Goal: Task Accomplishment & Management: Use online tool/utility

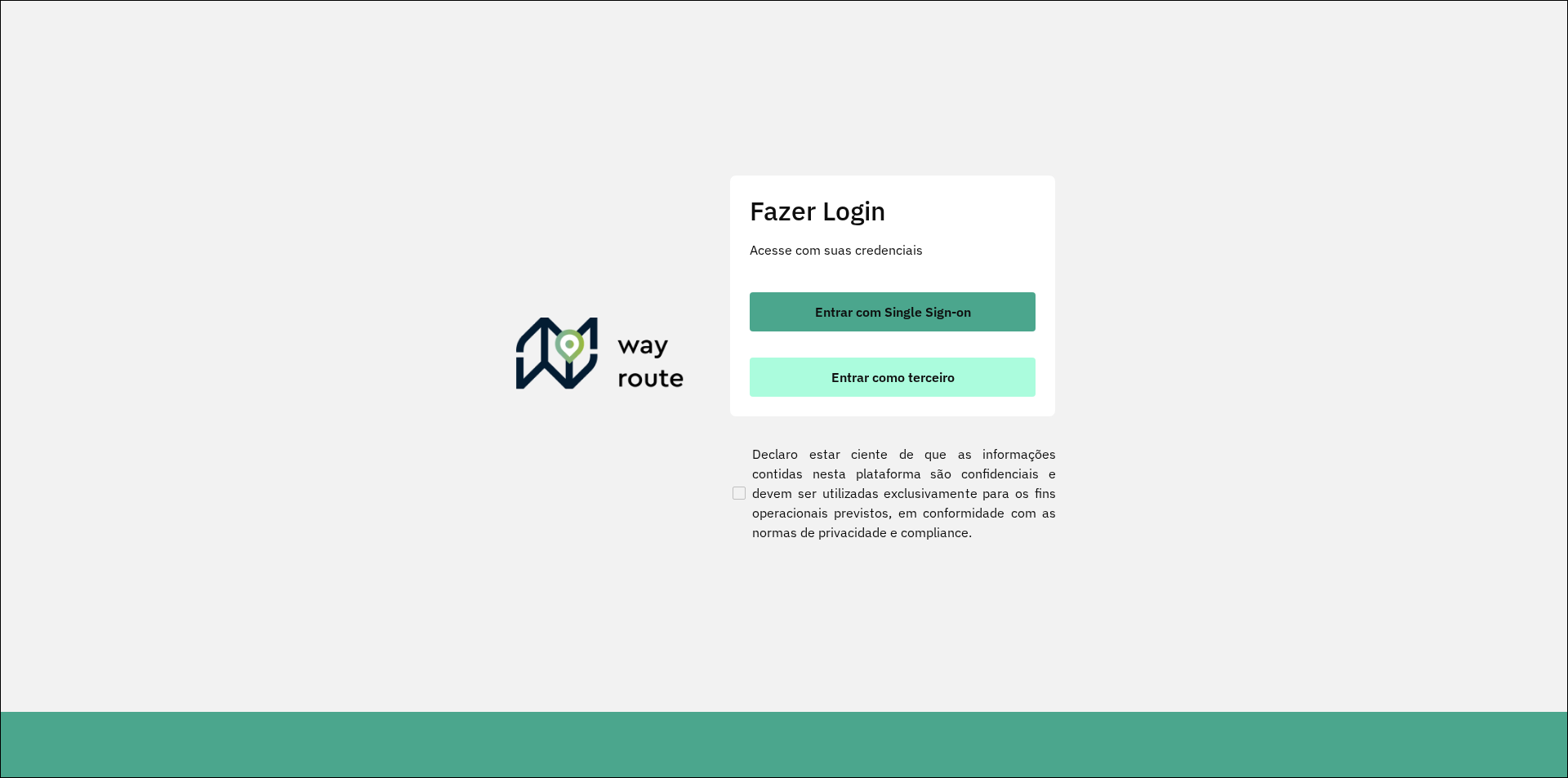
click at [878, 389] on button "Entrar como terceiro" at bounding box center [892, 377] width 285 height 40
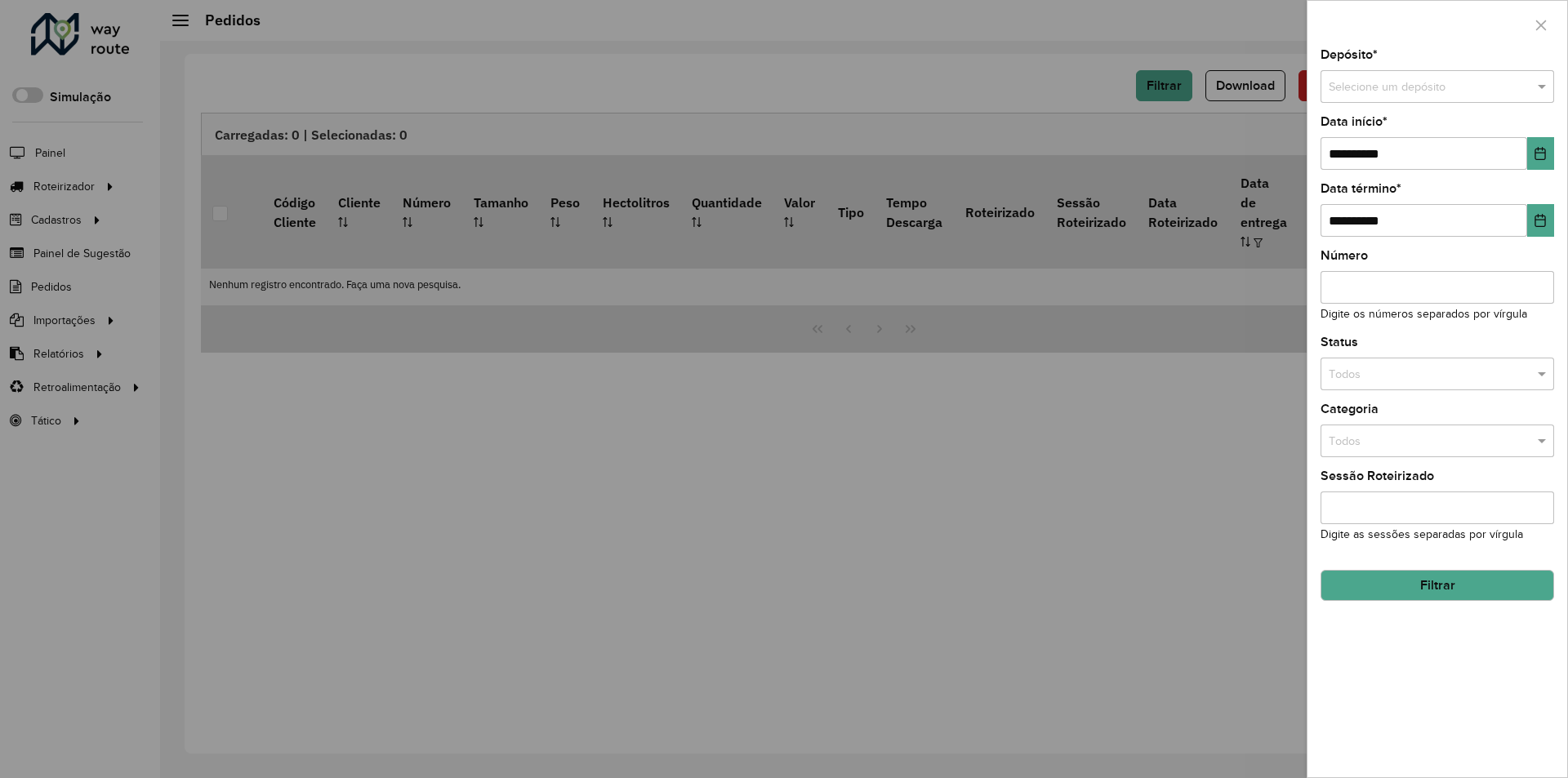
click at [1135, 133] on div at bounding box center [784, 389] width 1568 height 778
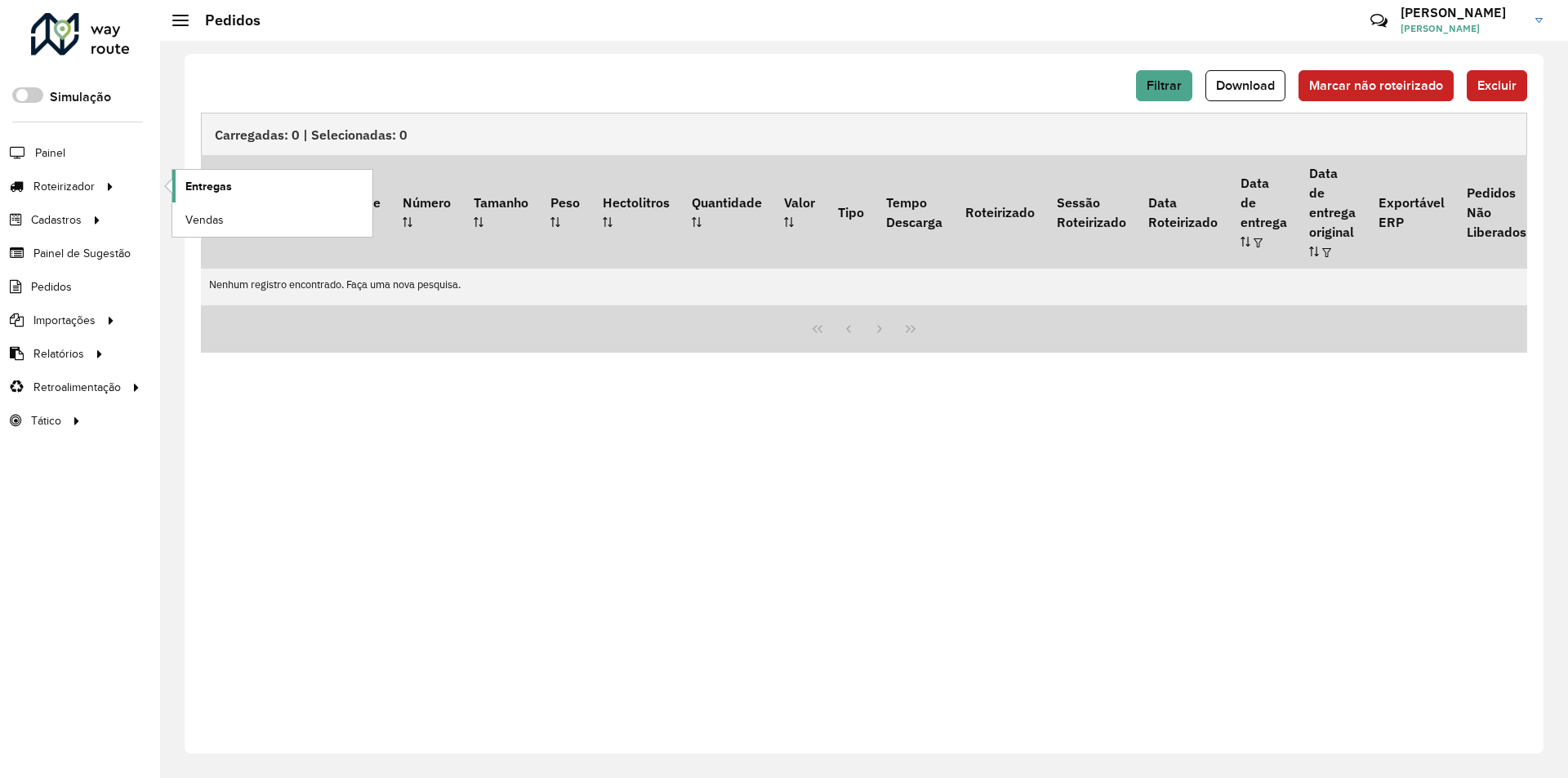
click at [206, 185] on span "Entregas" at bounding box center [208, 187] width 47 height 18
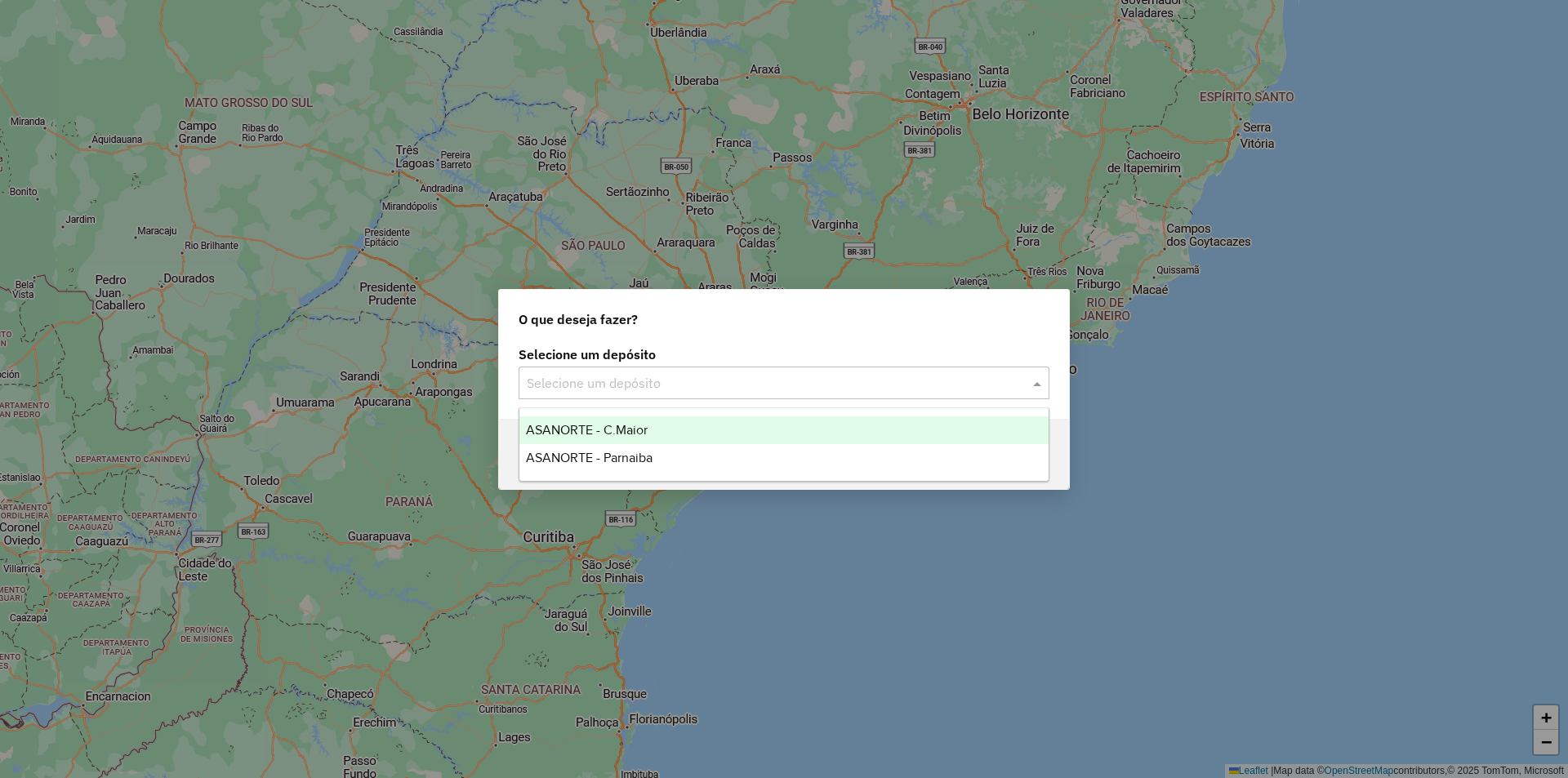
click at [1001, 383] on input "text" at bounding box center [768, 384] width 482 height 19
click at [675, 418] on div "ASANORTE - C.Maior" at bounding box center [784, 430] width 529 height 28
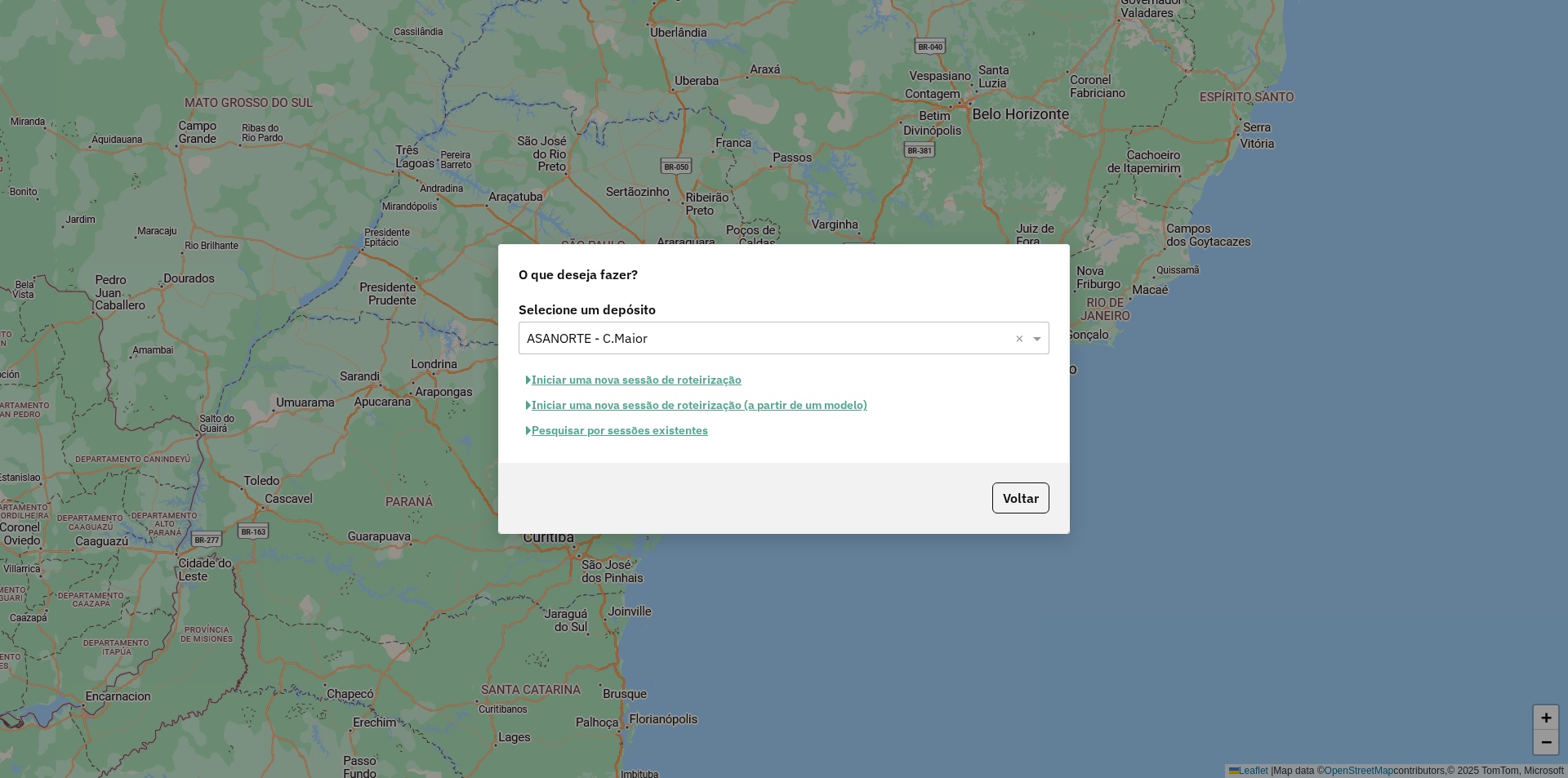
click at [665, 426] on button "Pesquisar por sessões existentes" at bounding box center [617, 430] width 197 height 25
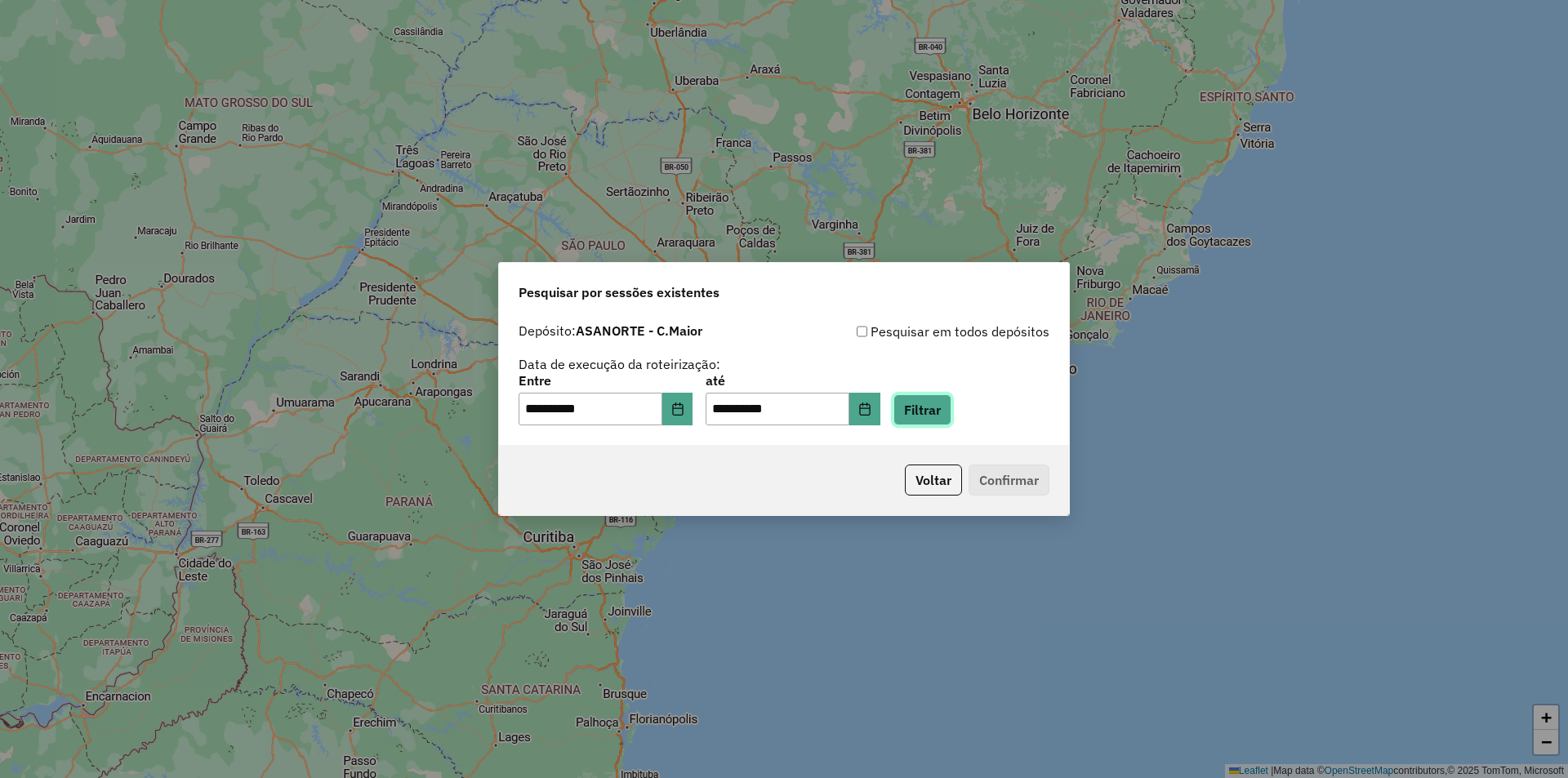
click at [937, 413] on button "Filtrar" at bounding box center [922, 409] width 58 height 31
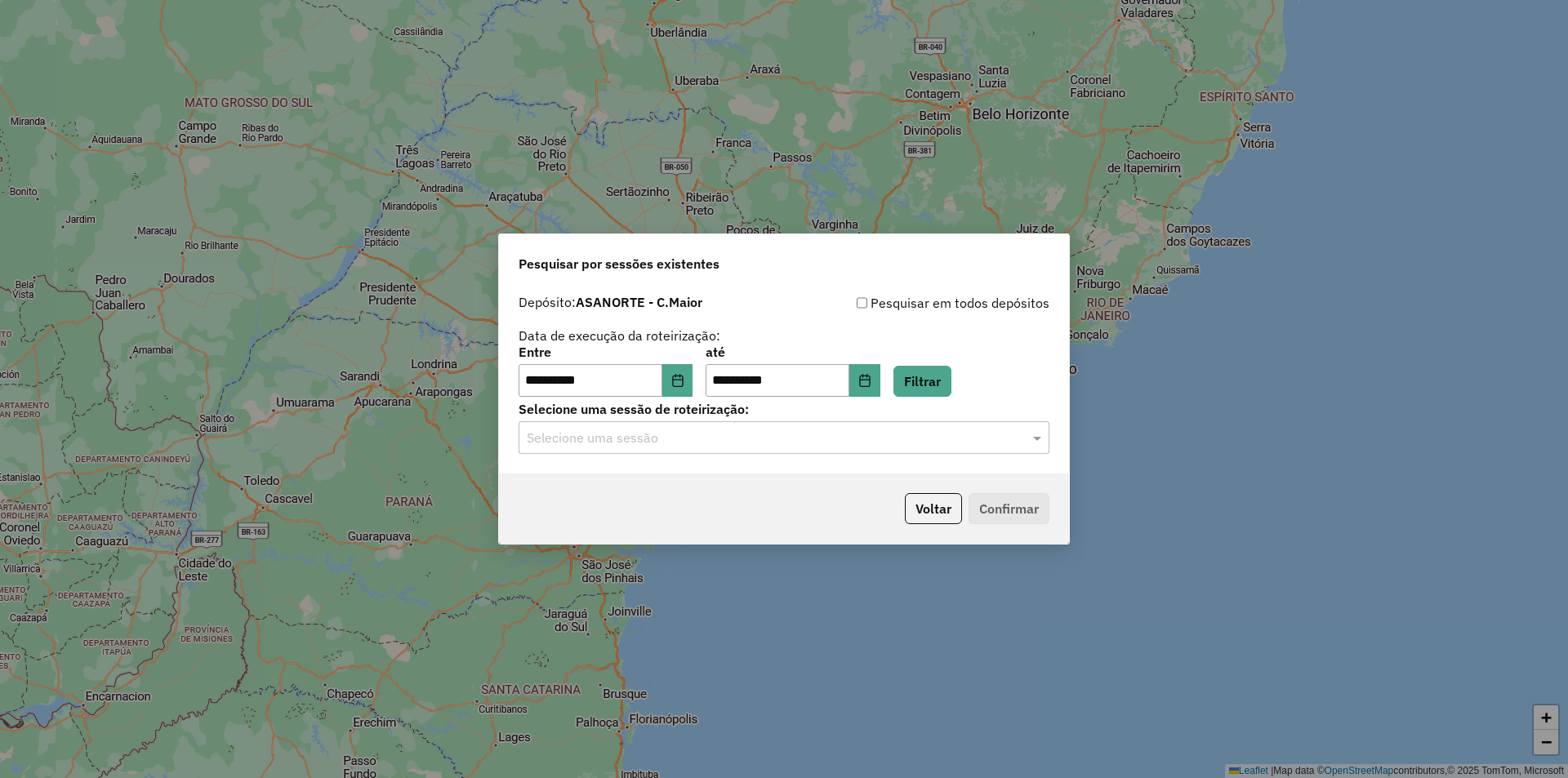
click at [749, 450] on div "Selecione uma sessão" at bounding box center [784, 437] width 531 height 32
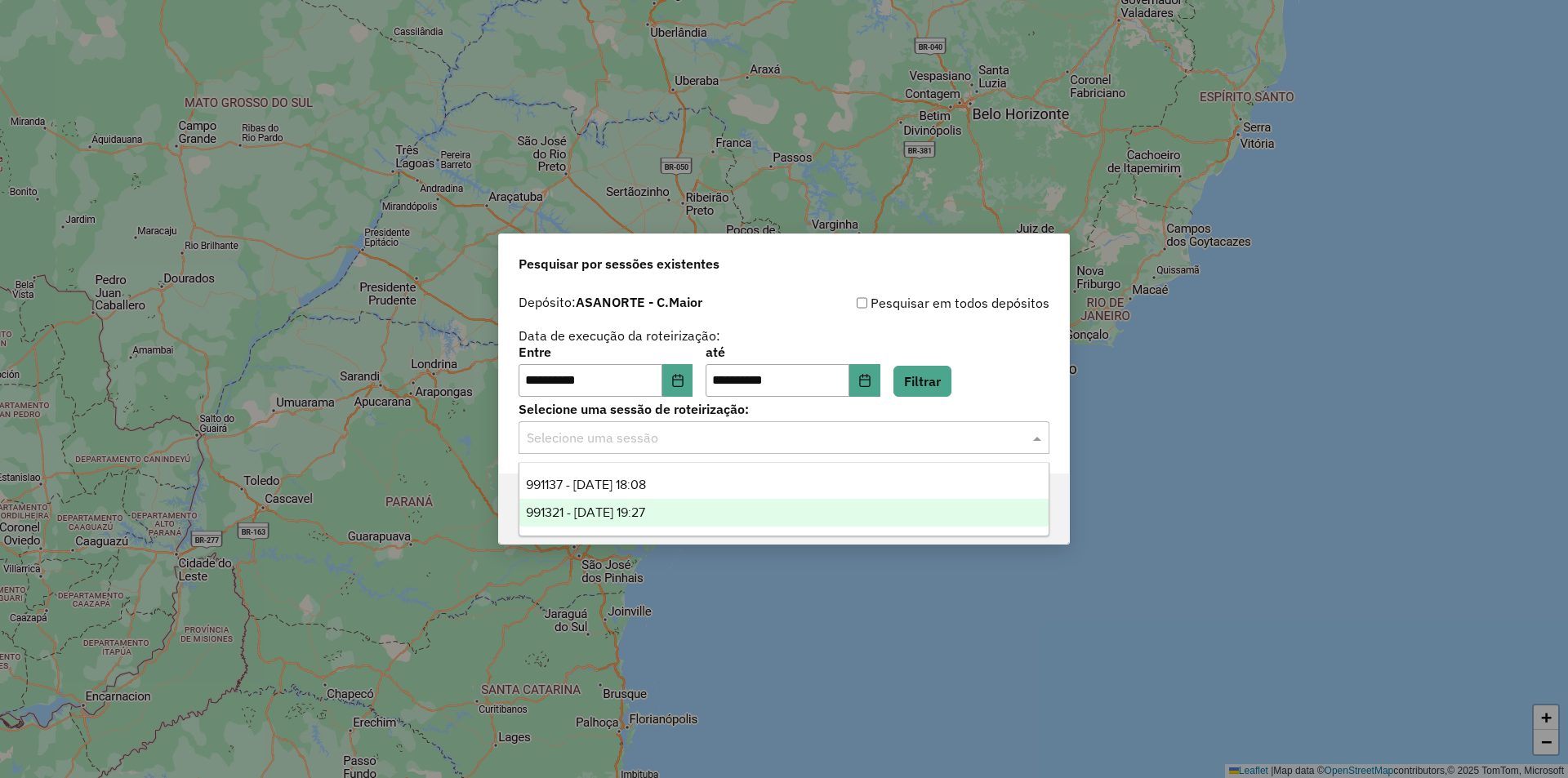
click at [683, 507] on div "991321 - [DATE] 19:27" at bounding box center [784, 513] width 529 height 28
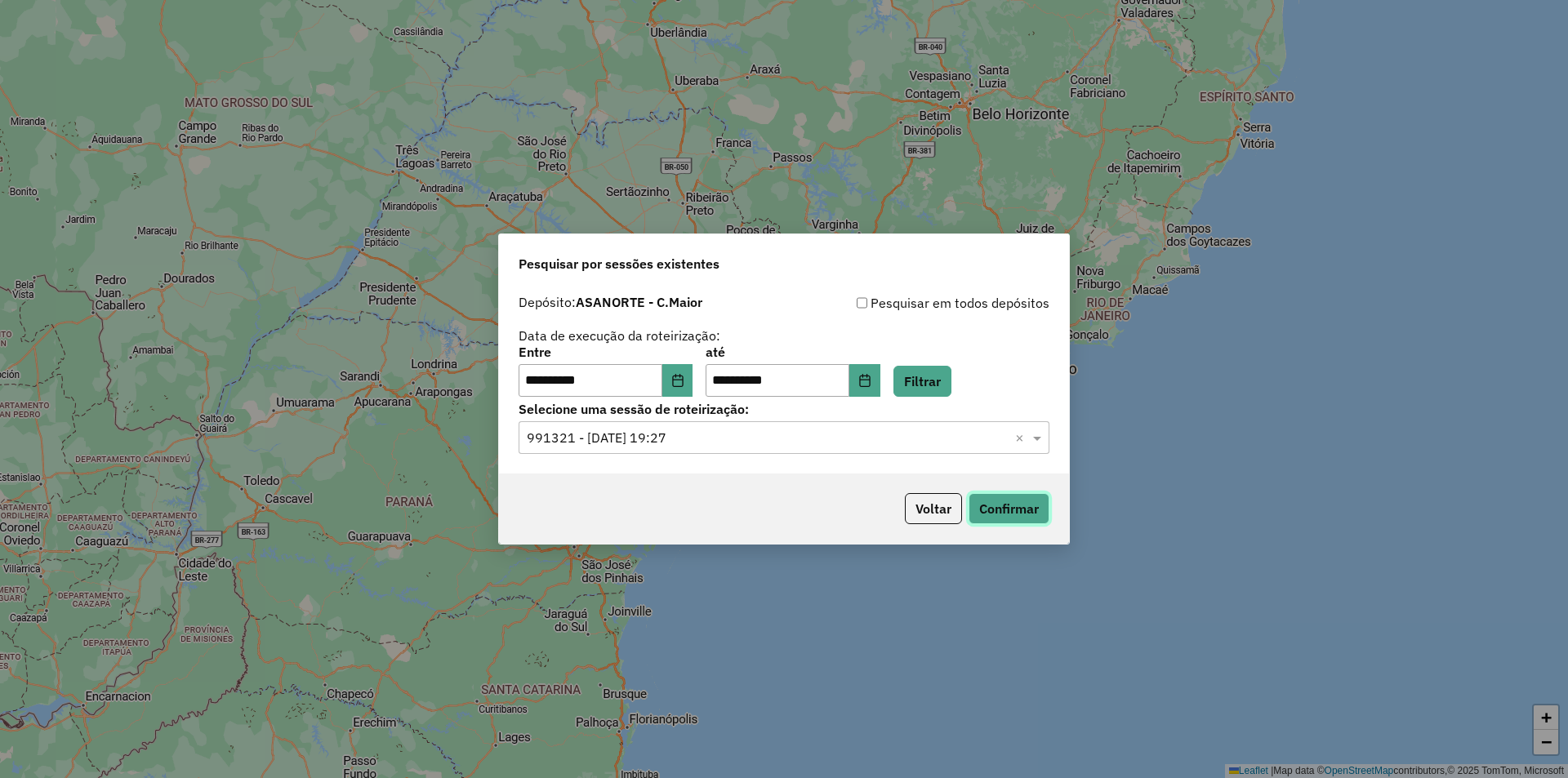
click at [1010, 506] on button "Confirmar" at bounding box center [1009, 508] width 81 height 31
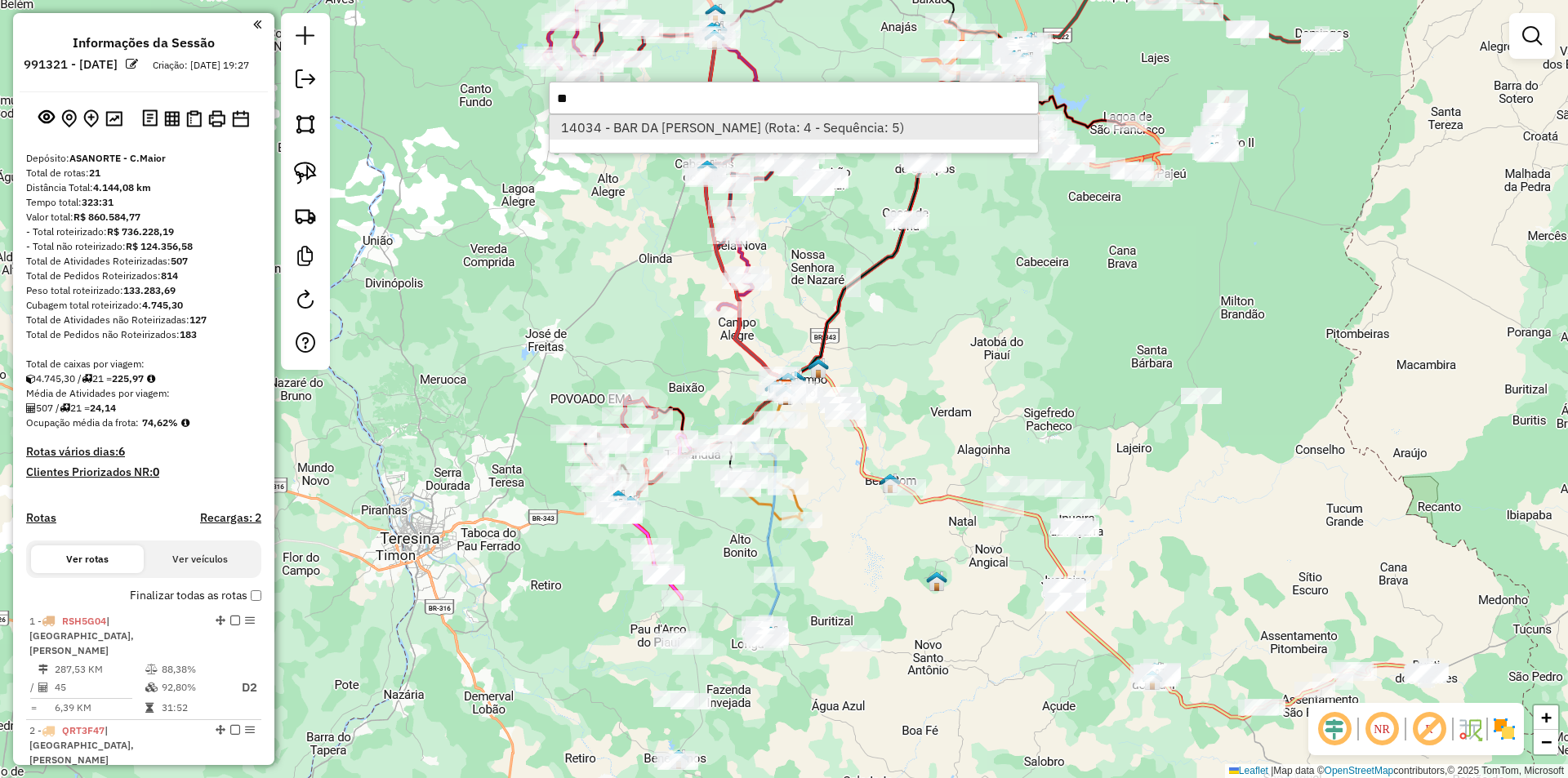
type input "*"
drag, startPoint x: 453, startPoint y: 75, endPoint x: 355, endPoint y: 57, distance: 99.6
click at [355, 57] on hb-router-mapa "Informações da Sessão 991321 - 19/08/2025 Criação: 18/08/2025 19:27 Depósito: A…" at bounding box center [784, 389] width 1568 height 778
type input "*****"
click at [655, 124] on li "23488 - ADEGA E BAR NOVO CEN (Não roteirizado)" at bounding box center [794, 127] width 488 height 25
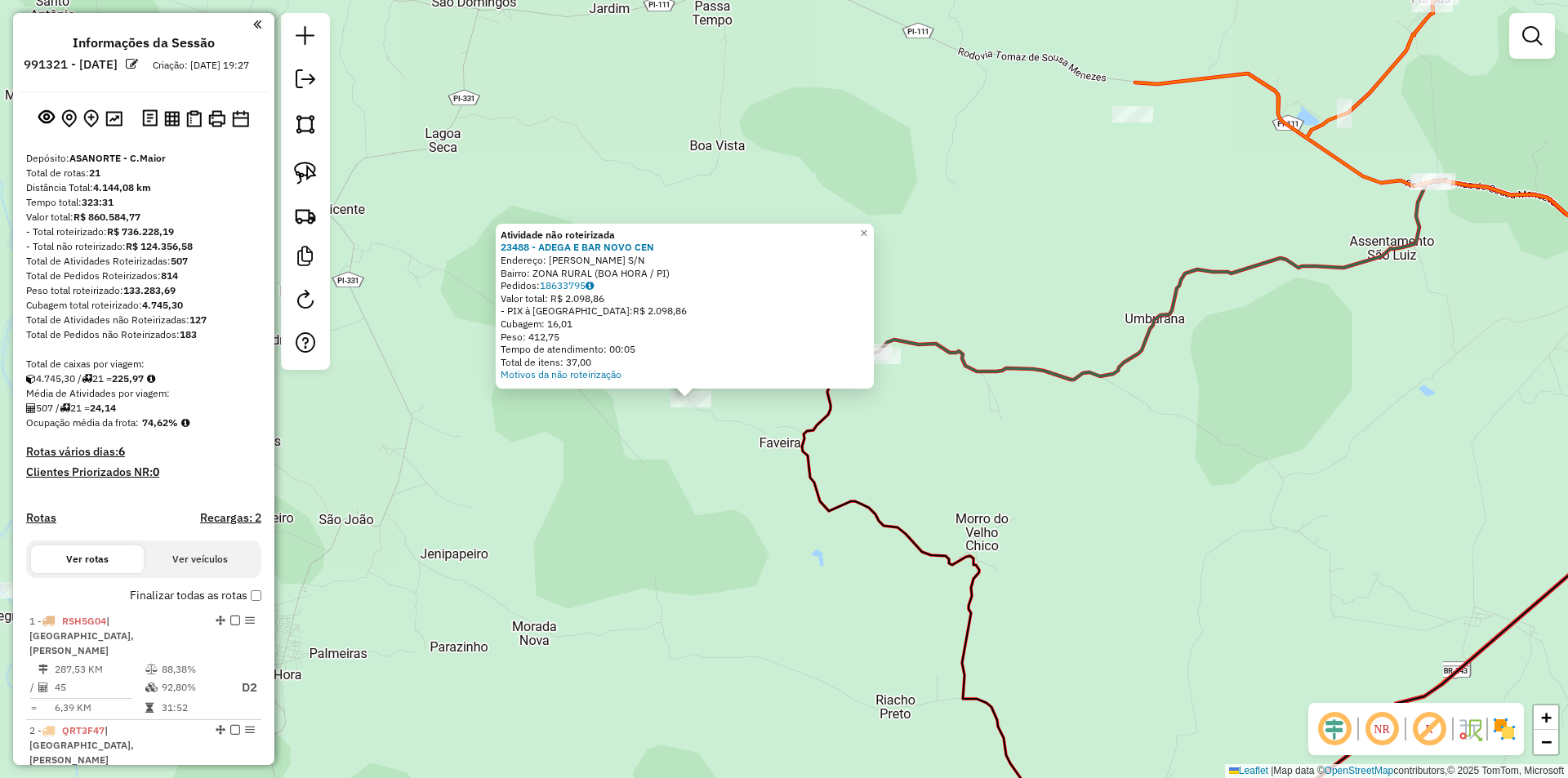
click at [703, 455] on div "Atividade não roteirizada 23488 - ADEGA E BAR NOVO CEN Endereço: PAU POMBO S/N …" at bounding box center [784, 389] width 1568 height 778
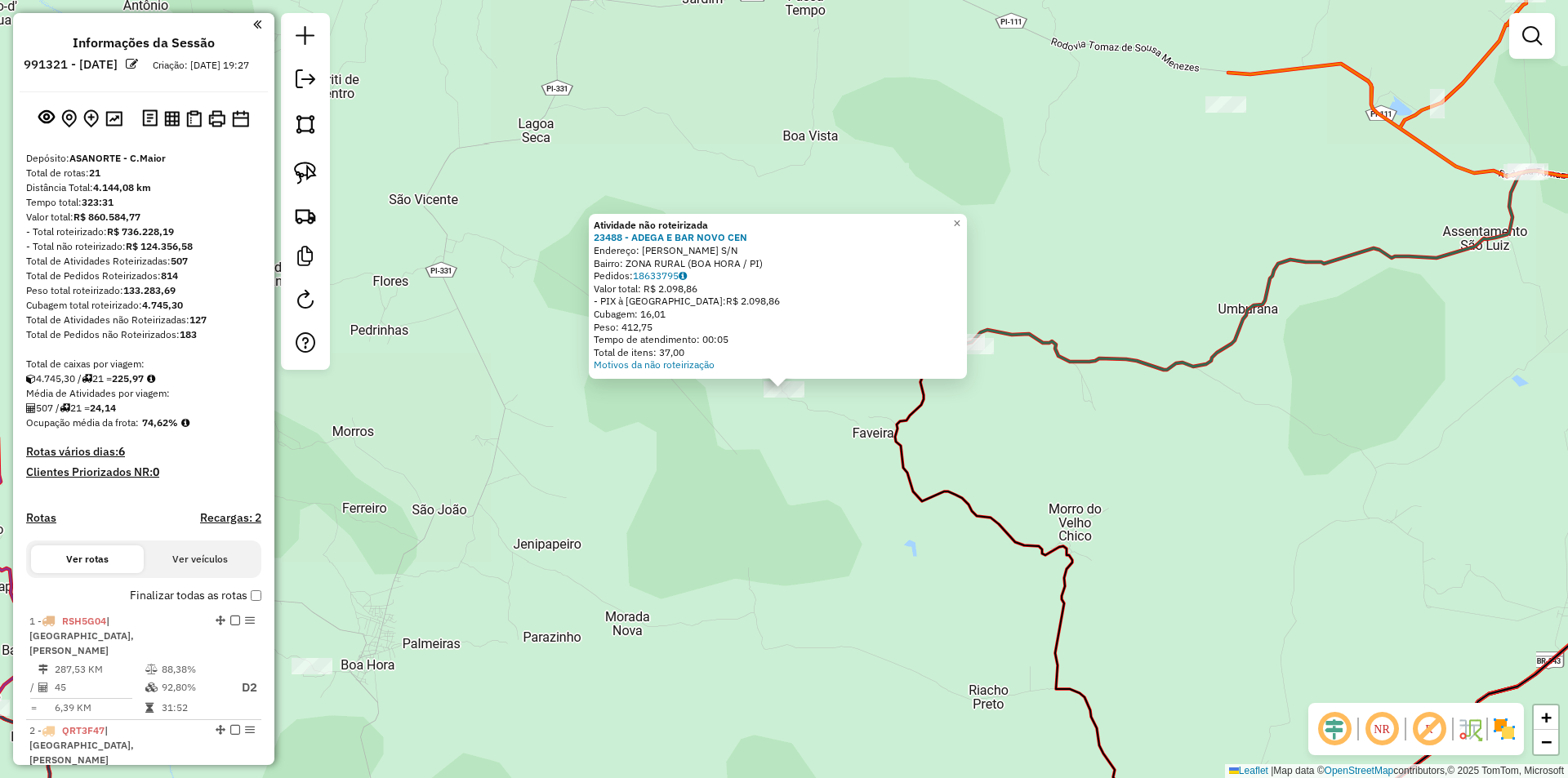
click at [745, 505] on div "Atividade não roteirizada 23488 - ADEGA E BAR NOVO CEN Endereço: PAU POMBO S/N …" at bounding box center [784, 389] width 1568 height 778
